Goal: Task Accomplishment & Management: Manage account settings

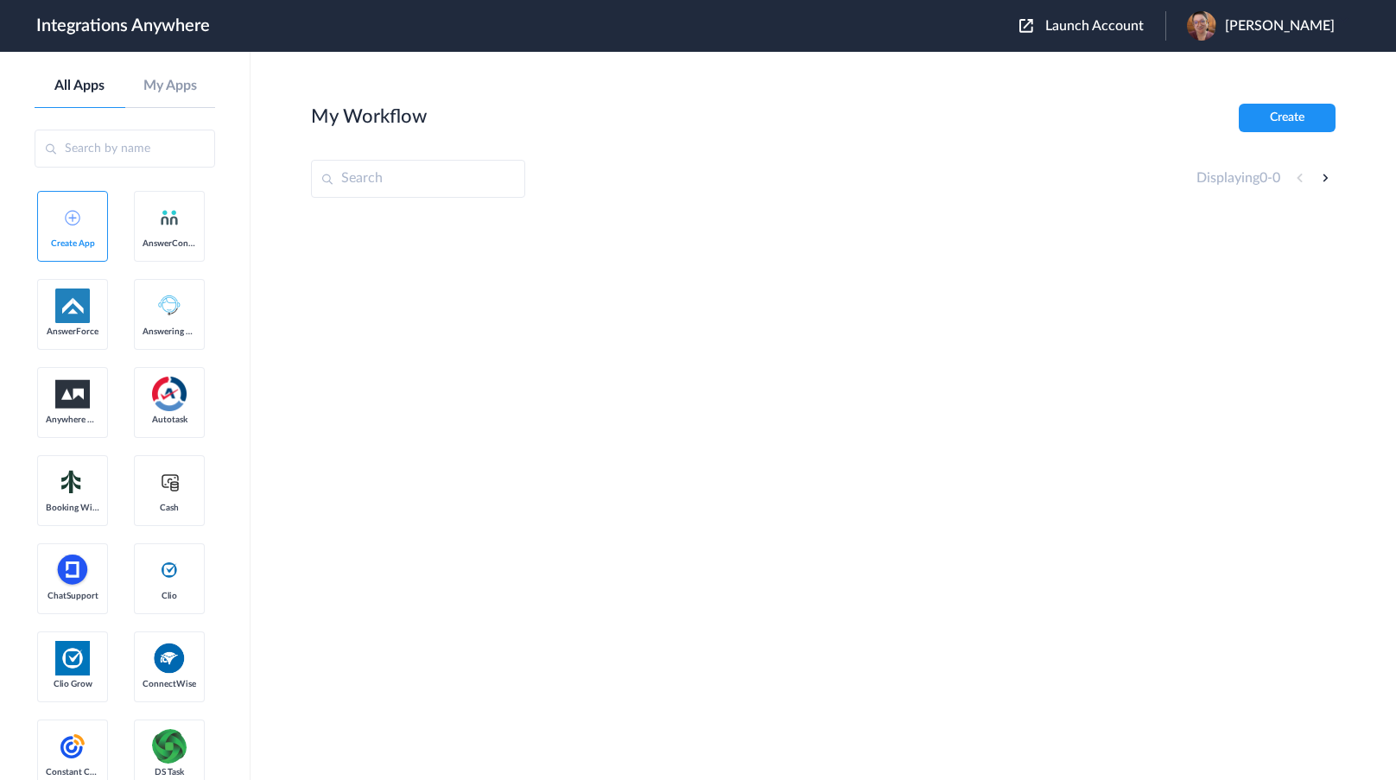
drag, startPoint x: 140, startPoint y: 470, endPoint x: 150, endPoint y: 460, distance: 14.7
click at [1104, 29] on span "Launch Account" at bounding box center [1094, 26] width 98 height 14
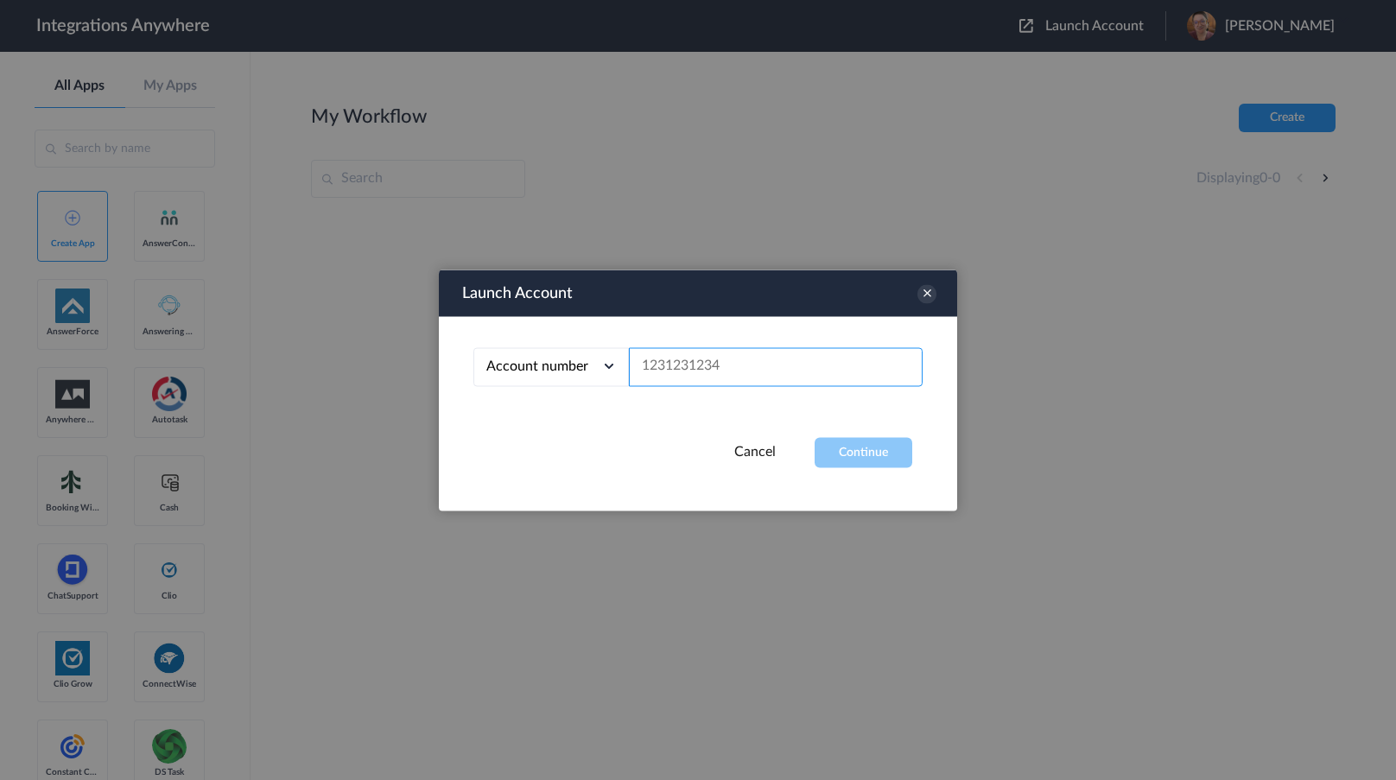
click at [749, 365] on input "text" at bounding box center [776, 366] width 294 height 39
paste input "9192999475"
click at [842, 452] on button "Continue" at bounding box center [864, 452] width 98 height 30
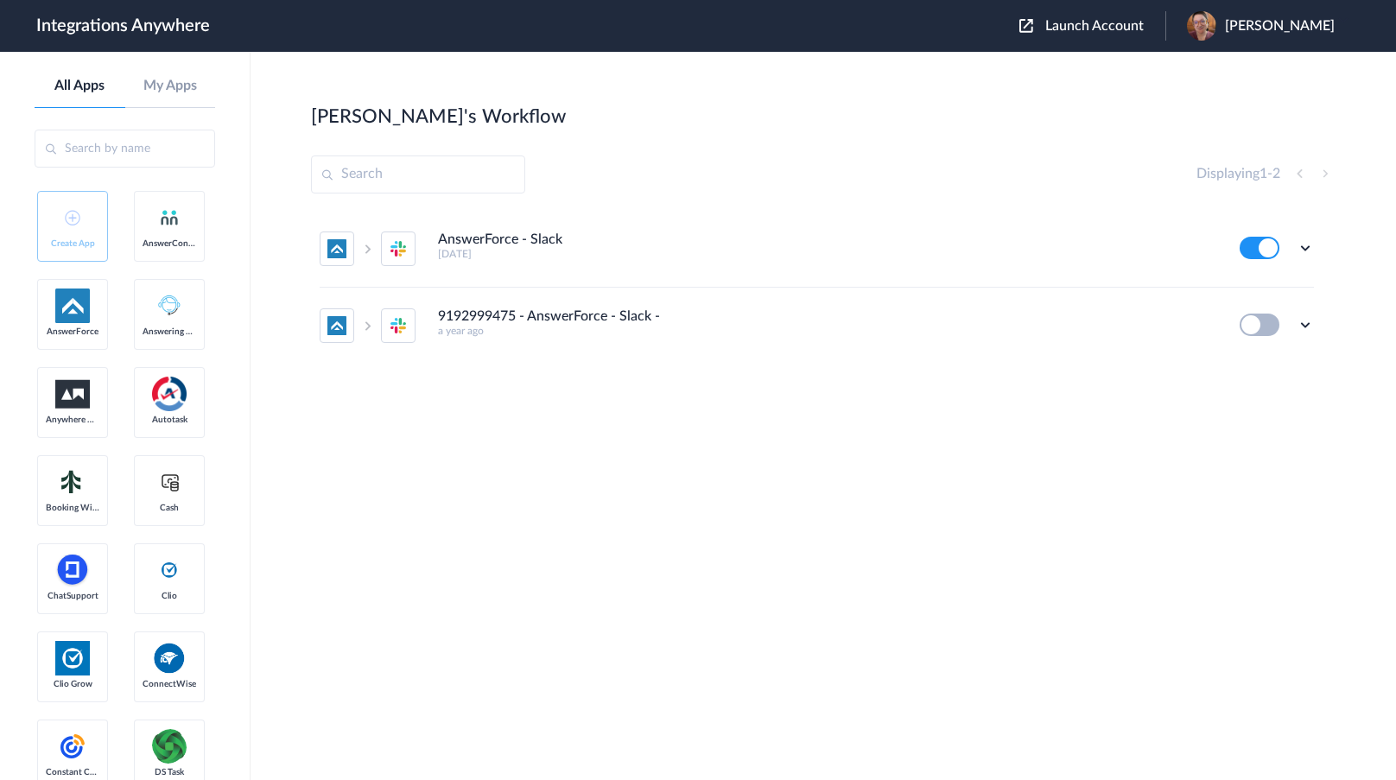
click at [1297, 244] on icon at bounding box center [1305, 247] width 17 height 17
click at [1287, 282] on li "Edit" at bounding box center [1258, 288] width 112 height 32
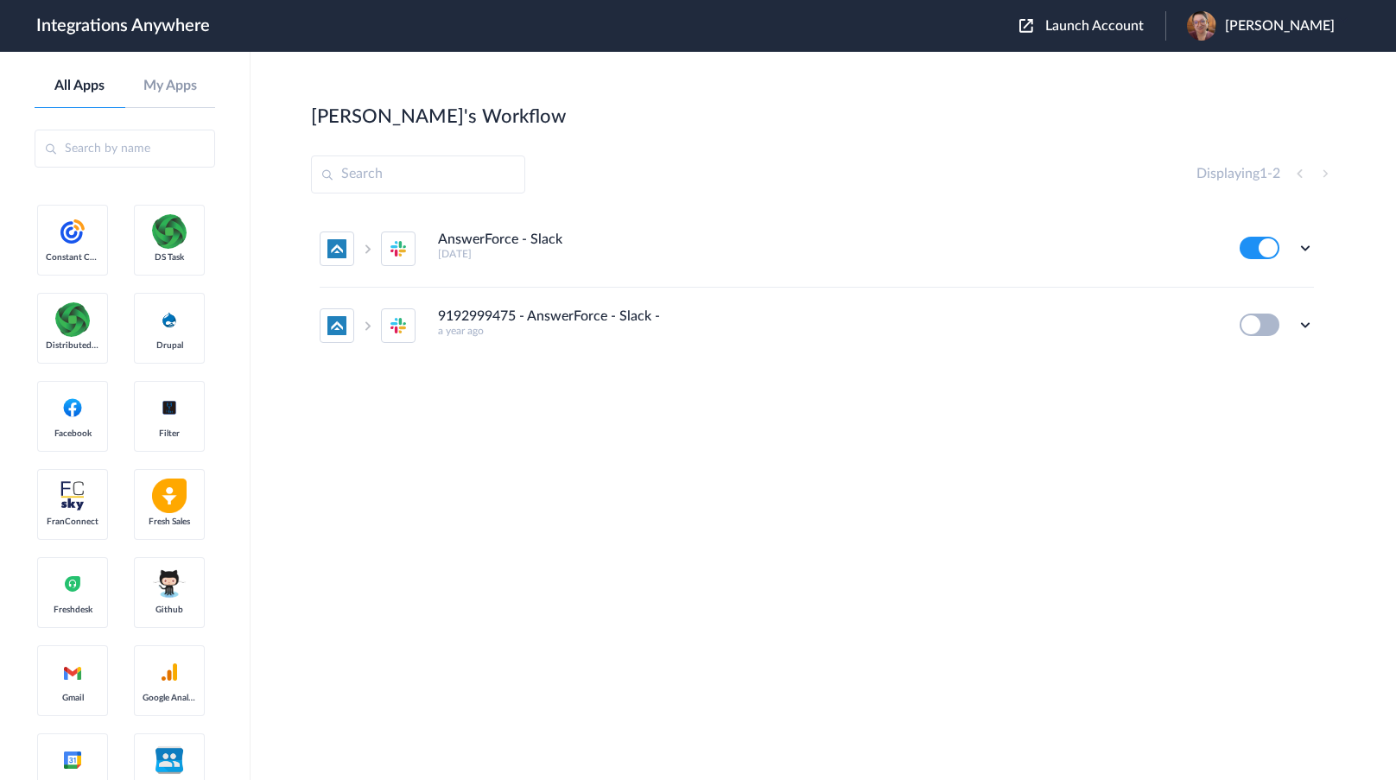
click at [1139, 14] on div "Launch Account [PERSON_NAME] My Account Logout" at bounding box center [1185, 25] width 333 height 29
click at [1139, 26] on span "Launch Account" at bounding box center [1094, 26] width 98 height 14
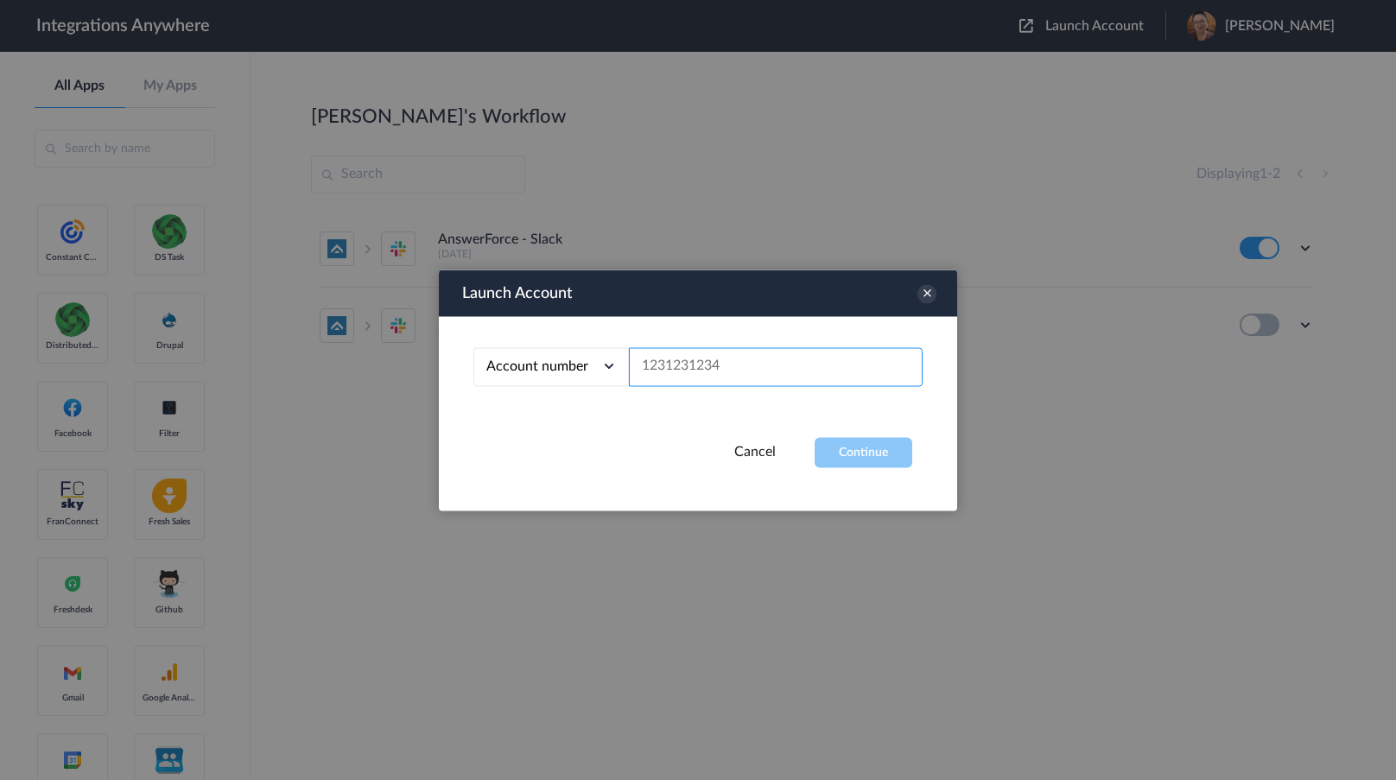
click at [826, 353] on input "text" at bounding box center [776, 366] width 294 height 39
paste input "9192999475"
click at [866, 441] on button "Continue" at bounding box center [864, 452] width 98 height 30
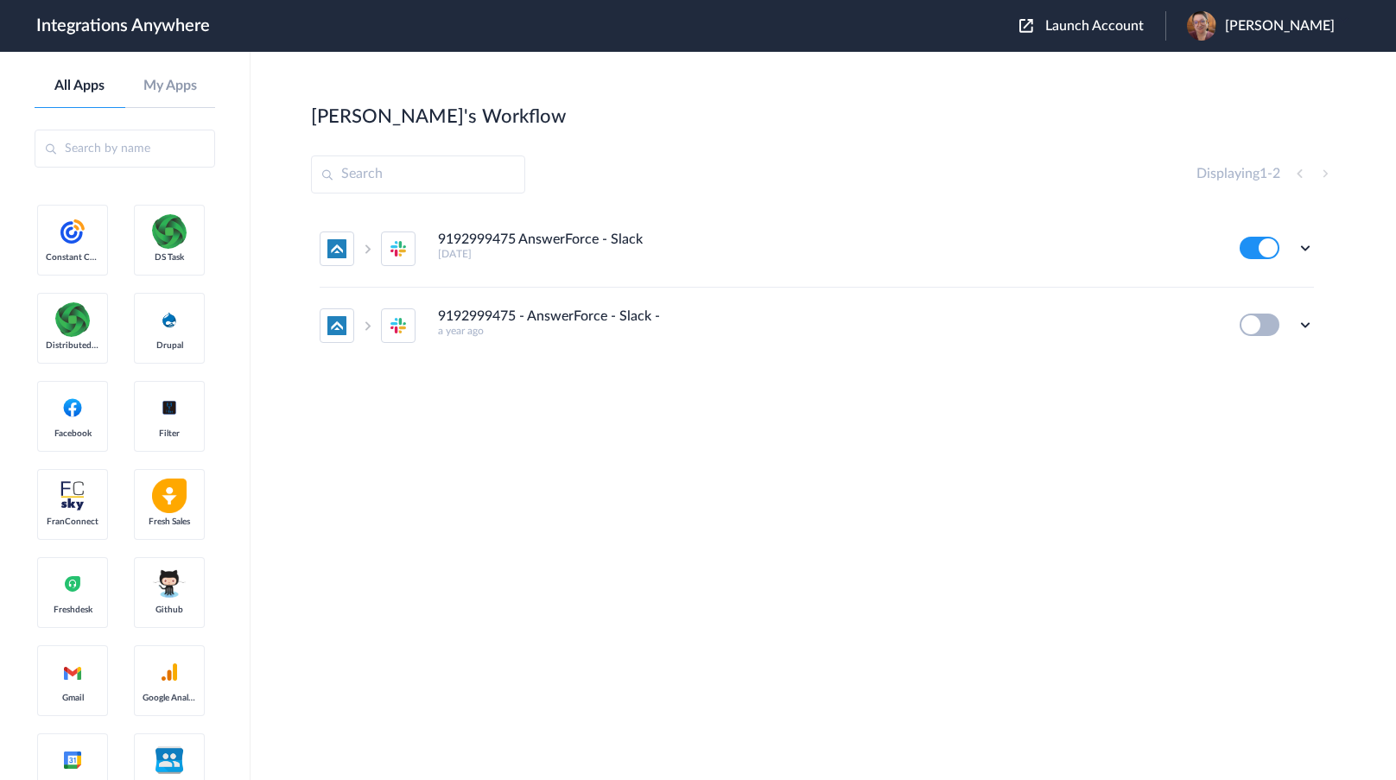
drag, startPoint x: 1312, startPoint y: 324, endPoint x: 1299, endPoint y: 346, distance: 25.2
click at [1310, 324] on icon at bounding box center [1305, 324] width 17 height 17
click at [1264, 422] on span "Delete" at bounding box center [1251, 428] width 35 height 12
click at [1259, 424] on span "Are you sure?" at bounding box center [1245, 435] width 61 height 27
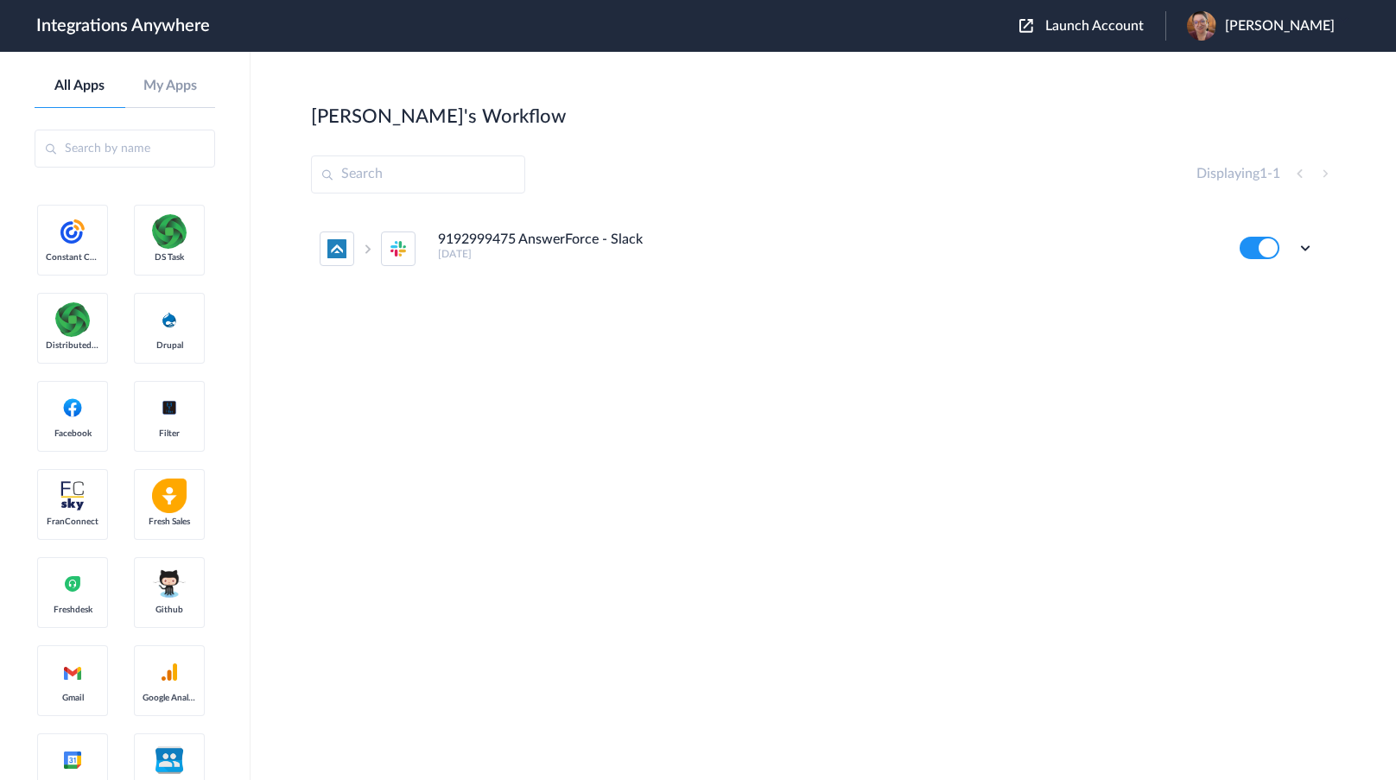
click at [1140, 14] on div "Launch Account [PERSON_NAME] My Account Logout" at bounding box center [1185, 25] width 333 height 29
click at [1107, 27] on span "Launch Account" at bounding box center [1094, 26] width 98 height 14
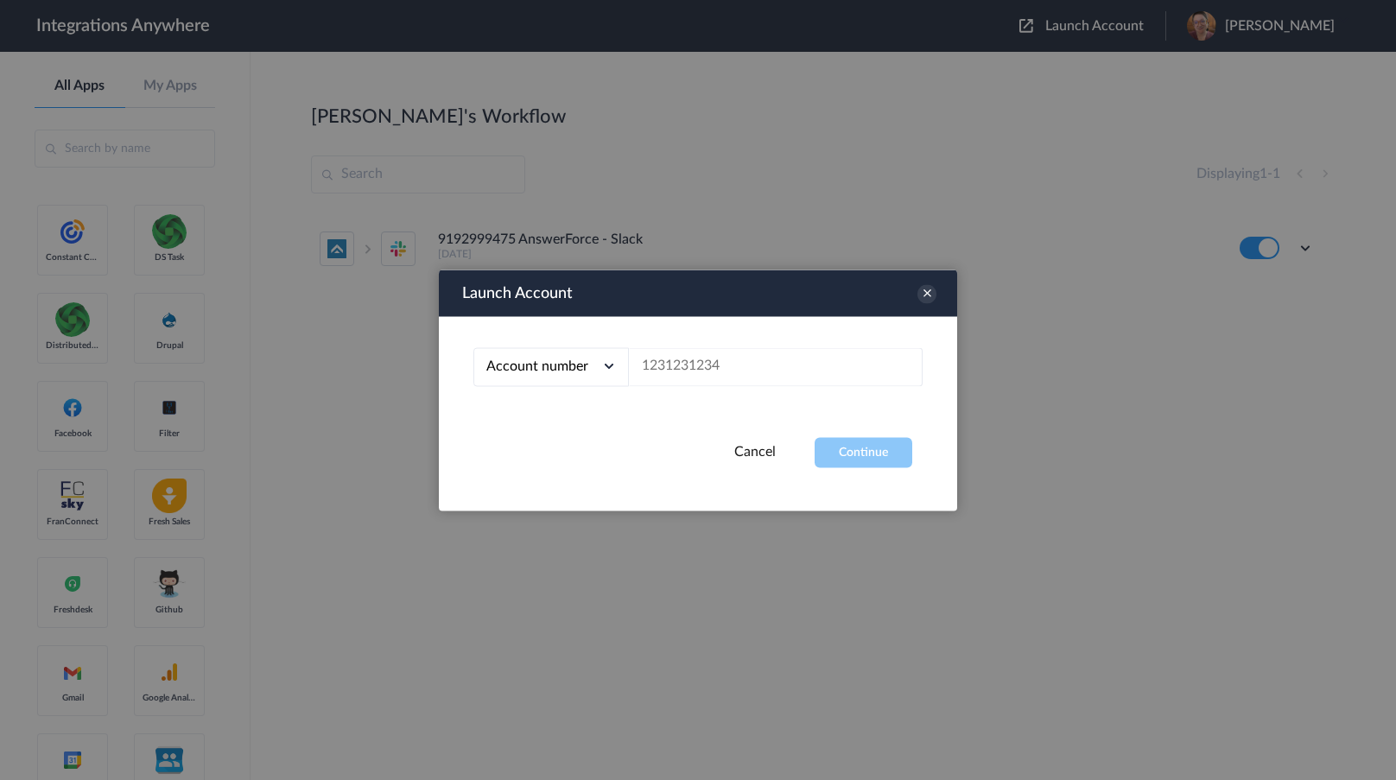
click at [777, 391] on div "Account number Account number Email address" at bounding box center [698, 376] width 518 height 121
click at [778, 376] on input "text" at bounding box center [776, 366] width 294 height 39
paste input "2157013248"
type input "2157013248"
click at [855, 473] on div "Launch Account Account number Account number Email address 2157013248 Cancel Co…" at bounding box center [698, 390] width 518 height 241
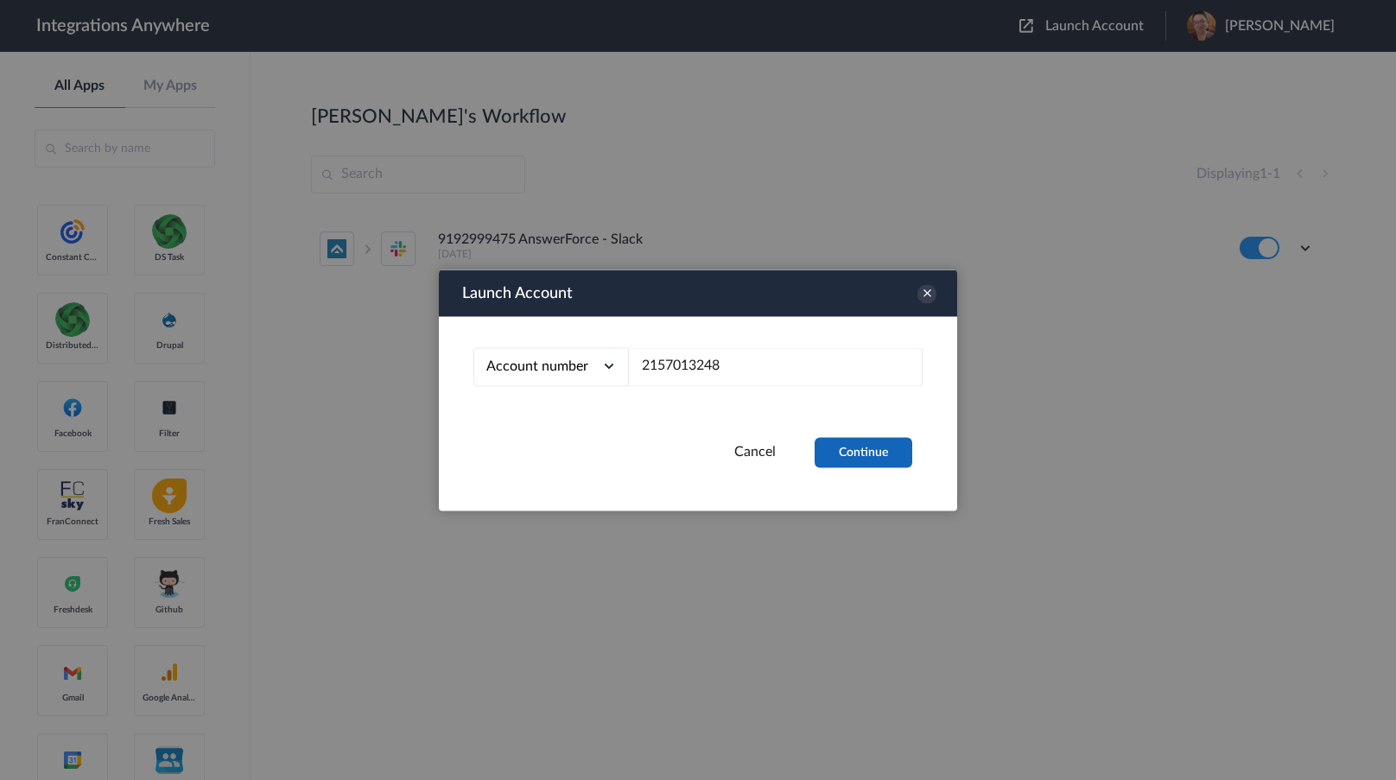
click at [859, 444] on button "Continue" at bounding box center [864, 452] width 98 height 30
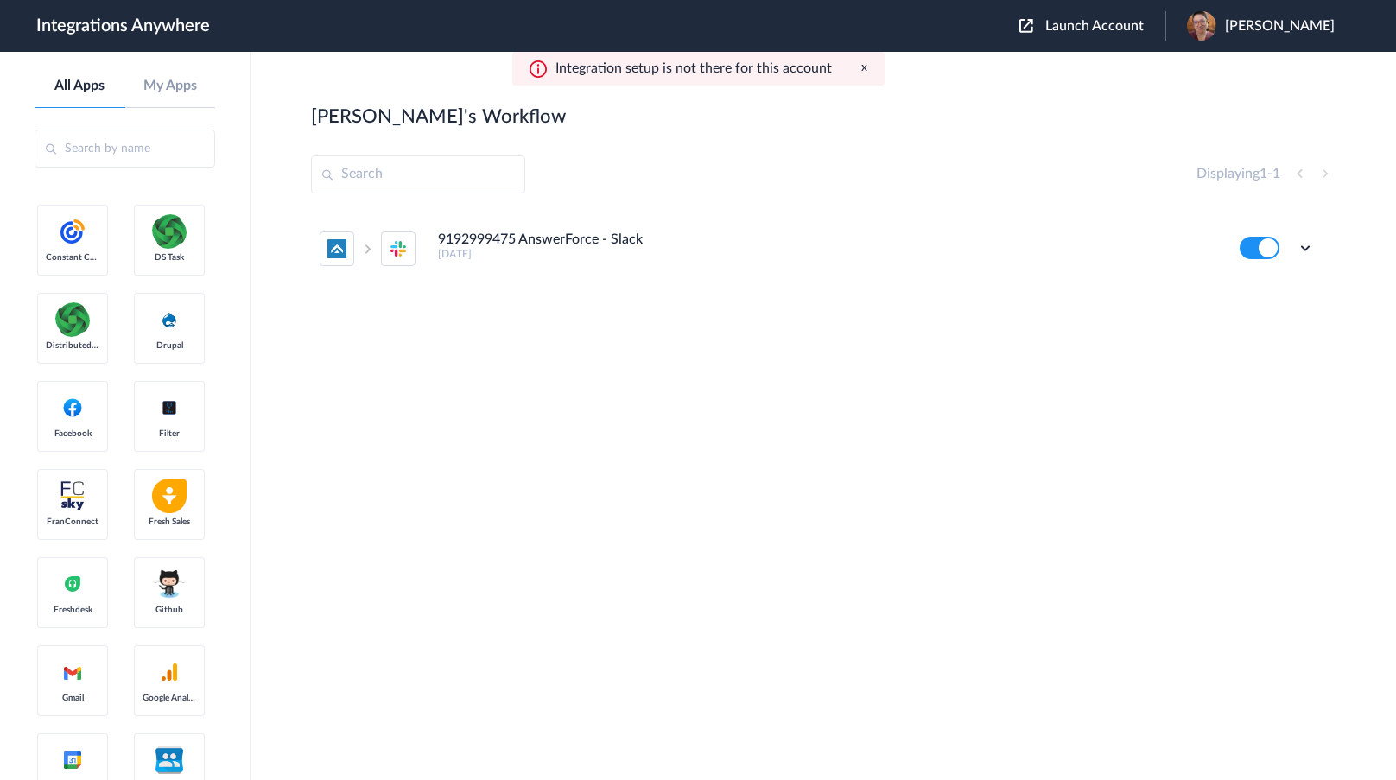
click at [1383, 115] on main "[PERSON_NAME]'s Workflow Create Displaying 1 - 1 9192999475 AnswerForce - Slack…" at bounding box center [823, 416] width 1145 height 728
click at [619, 555] on section "[PERSON_NAME]'s Workflow Create Displaying 1 - 1 9192999475 AnswerForce - Slack…" at bounding box center [823, 468] width 1024 height 728
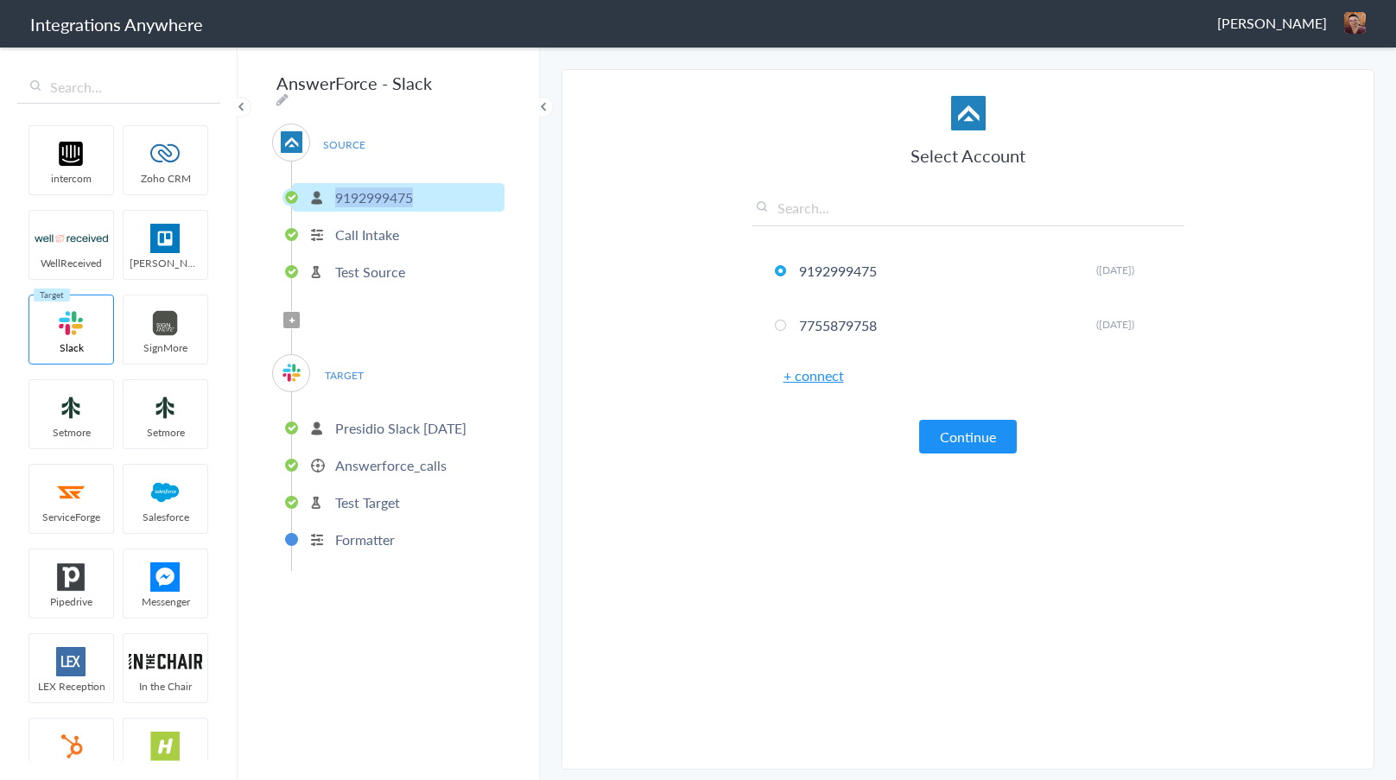
drag, startPoint x: 334, startPoint y: 191, endPoint x: 433, endPoint y: 190, distance: 98.5
click at [433, 190] on li "9192999475" at bounding box center [398, 197] width 212 height 29
copy p "9192999475"
click at [289, 92] on icon at bounding box center [282, 99] width 12 height 14
click at [281, 87] on input "AnswerForce - Slack" at bounding box center [378, 83] width 213 height 33
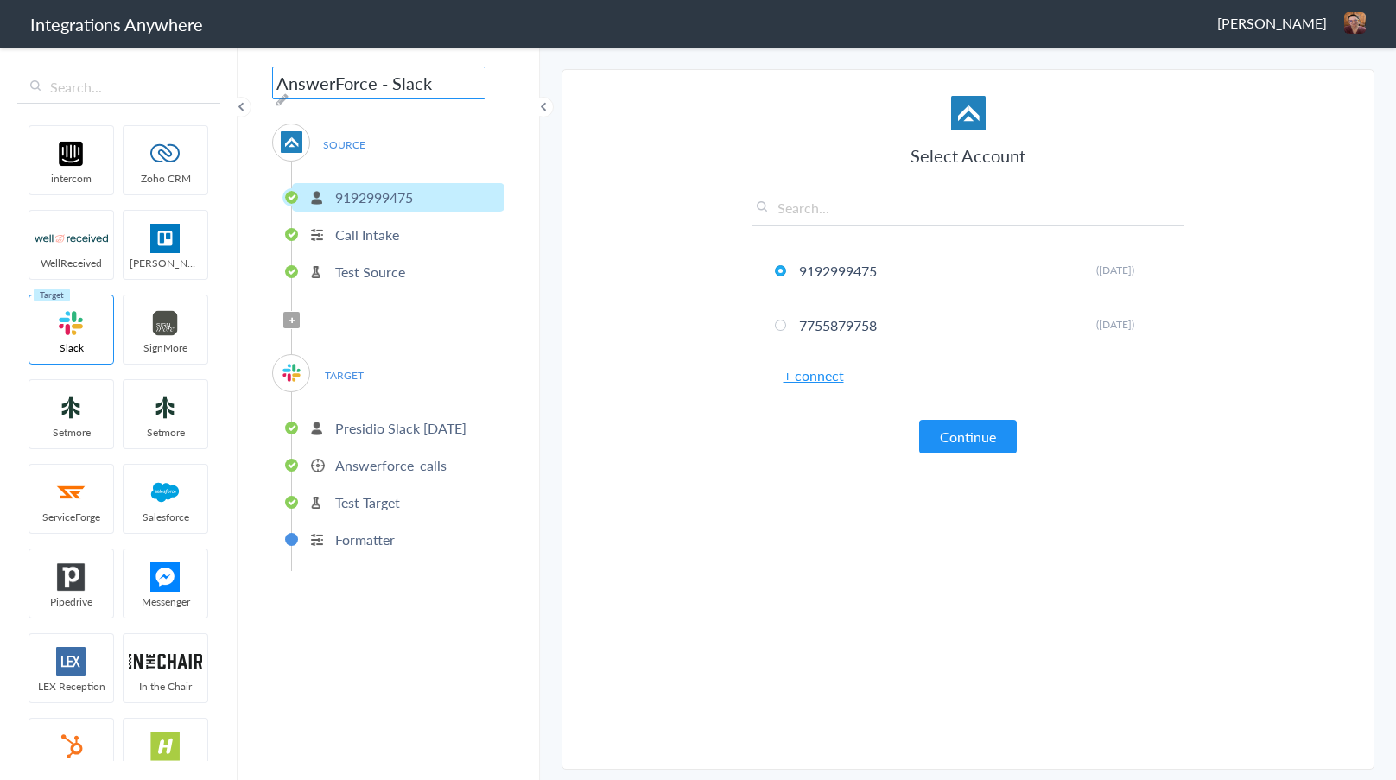
paste input "9192999475"
type input "9192999475 AnswerForce - Slack"
click at [650, 203] on section "Select Account 9192999475 Rename Delete (3 months ago) 7755879758 Rename Delete…" at bounding box center [967, 419] width 813 height 701
